Goal: Find specific page/section: Find specific page/section

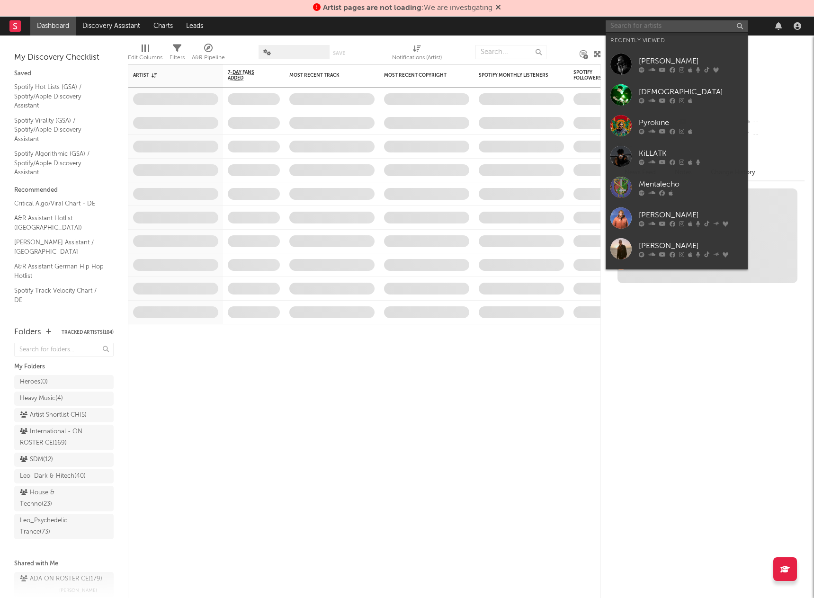
click at [630, 27] on input "text" at bounding box center [677, 26] width 142 height 12
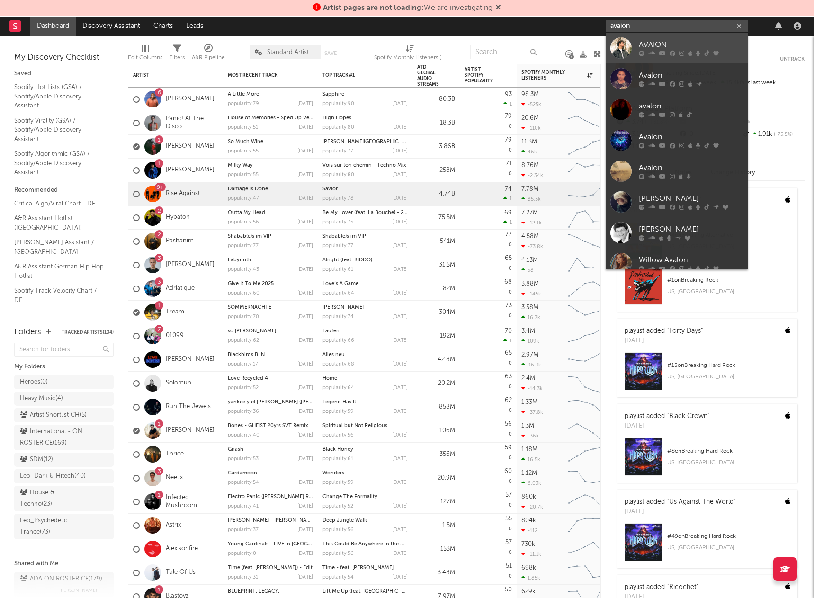
type input "avaion"
click at [643, 44] on div "AVAION" at bounding box center [691, 44] width 104 height 11
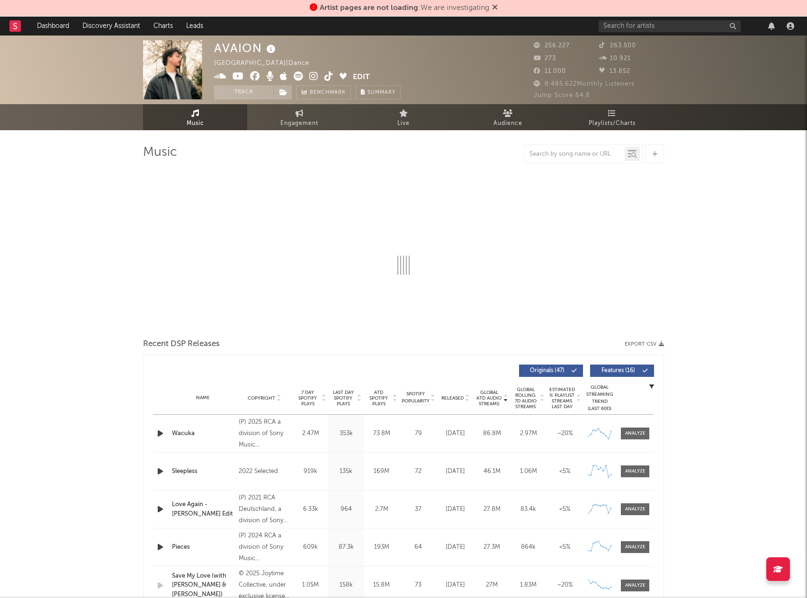
select select "6m"
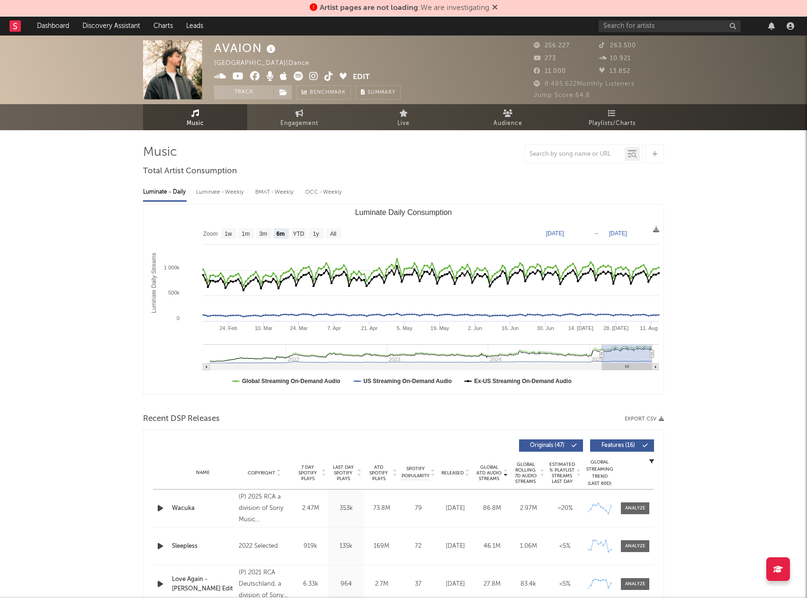
click at [361, 76] on button "Edit" at bounding box center [361, 77] width 17 height 12
